Goal: Check status: Check status

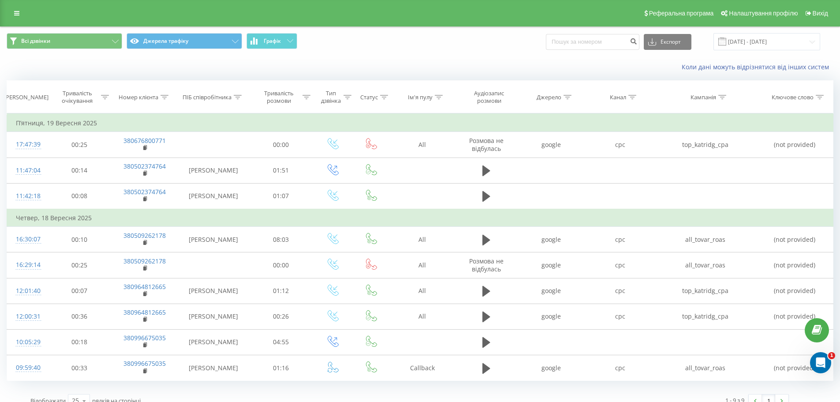
click at [727, 44] on span at bounding box center [723, 41] width 8 height 8
click at [761, 41] on input "[DATE] - [DATE]" at bounding box center [767, 41] width 107 height 17
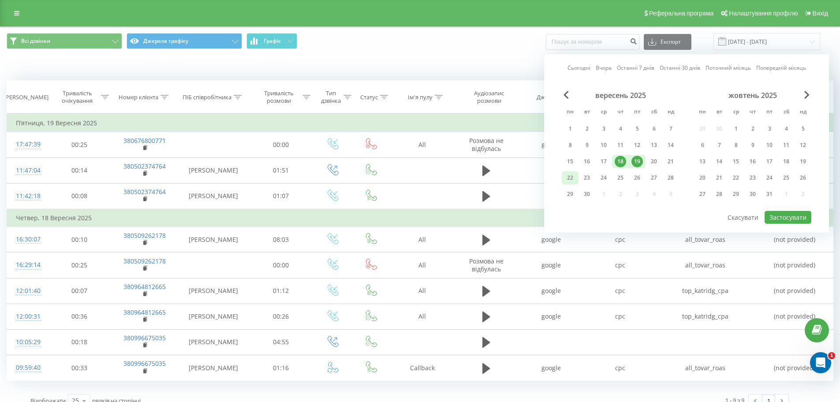
click at [566, 180] on div "22" at bounding box center [570, 177] width 11 height 11
click at [790, 219] on button "Застосувати" at bounding box center [788, 217] width 47 height 13
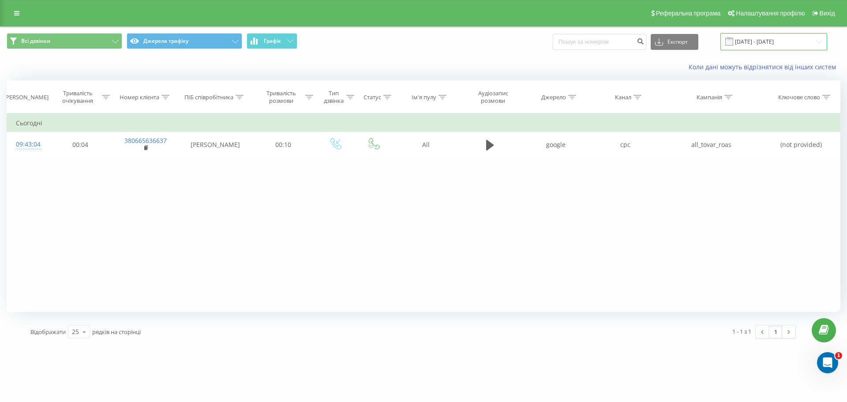
click at [766, 37] on input "22.09.2025 - 22.09.2025" at bounding box center [773, 41] width 107 height 17
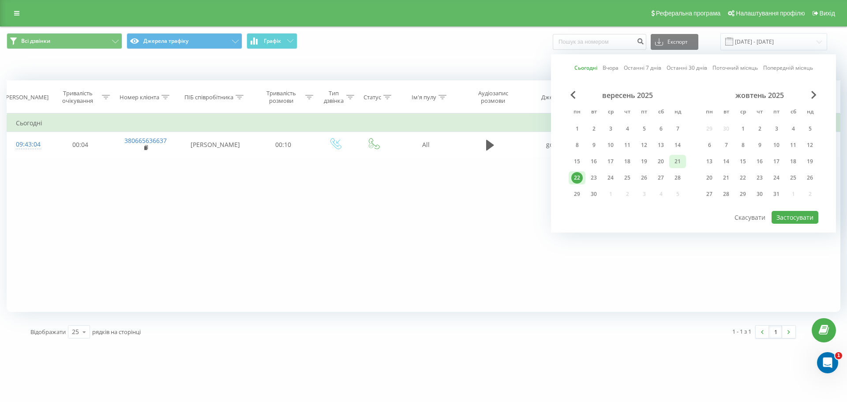
click at [675, 166] on div "21" at bounding box center [677, 161] width 11 height 11
click at [577, 176] on div "22" at bounding box center [576, 177] width 11 height 11
click at [795, 220] on button "Застосувати" at bounding box center [795, 217] width 47 height 13
type input "21.09.2025 - 22.09.2025"
